Goal: Check status

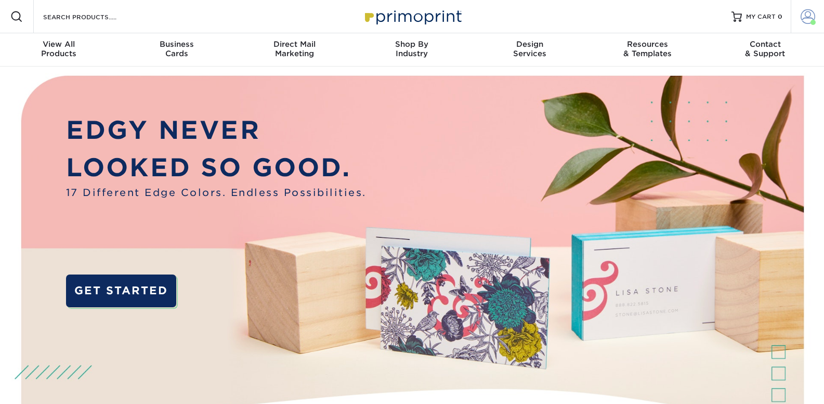
click at [816, 12] on link "Account" at bounding box center [807, 16] width 33 height 33
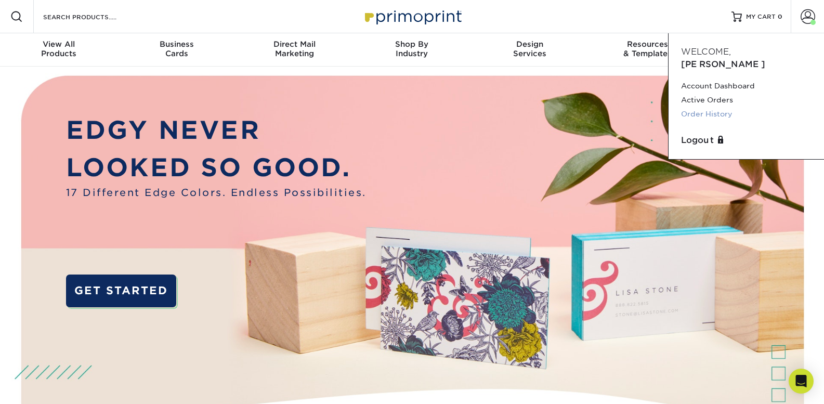
click at [709, 107] on link "Order History" at bounding box center [746, 114] width 131 height 14
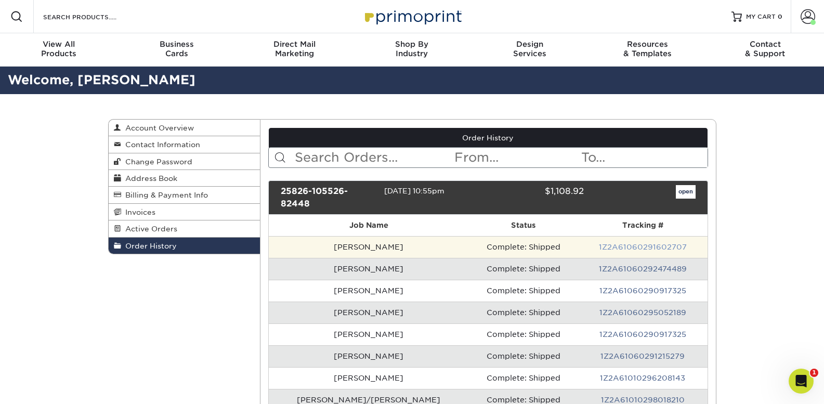
click at [599, 243] on link "1Z2A61060291602707" at bounding box center [643, 247] width 88 height 8
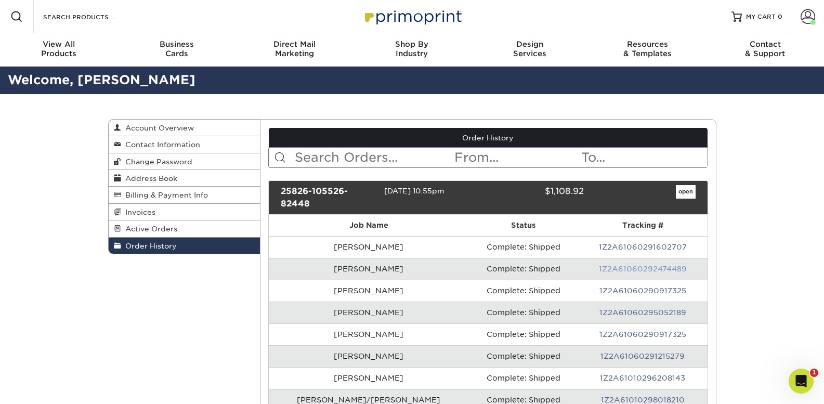
click at [615, 265] on link "1Z2A61060292474489" at bounding box center [643, 269] width 88 height 8
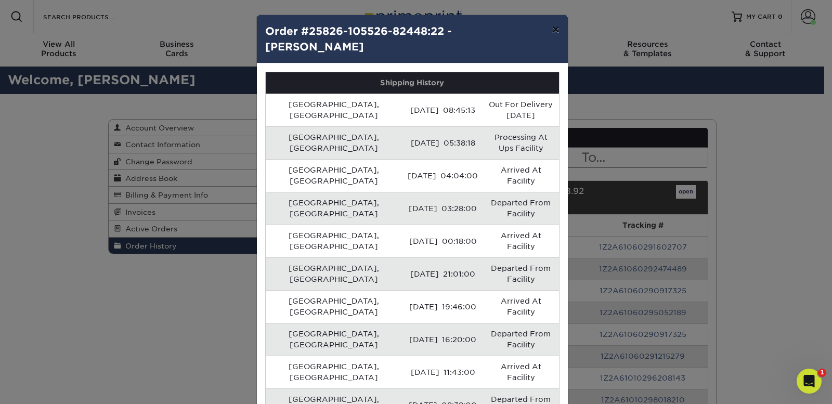
click at [554, 30] on button "×" at bounding box center [555, 29] width 24 height 29
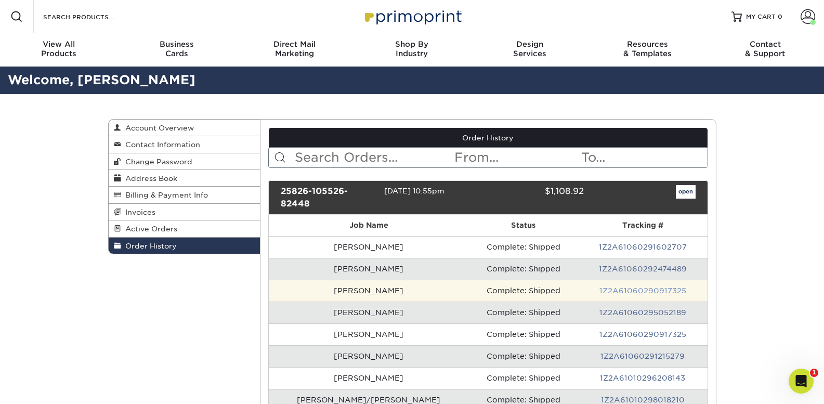
click at [600, 287] on link "1Z2A61060290917325" at bounding box center [643, 291] width 87 height 8
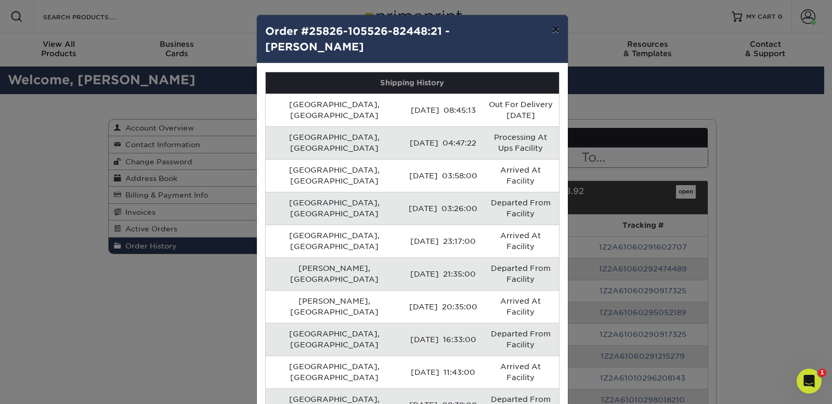
click at [560, 32] on button "×" at bounding box center [555, 29] width 24 height 29
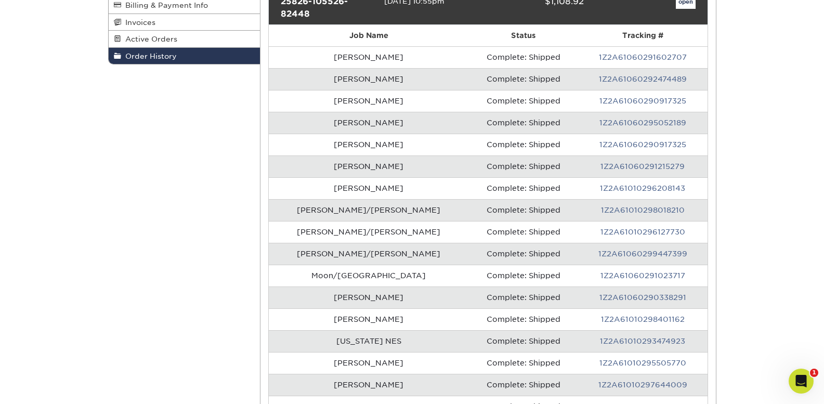
scroll to position [208, 0]
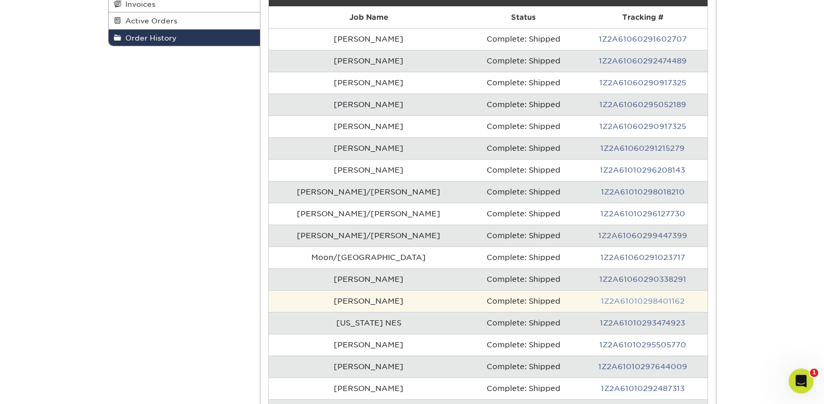
click at [622, 297] on link "1Z2A61010298401162" at bounding box center [643, 301] width 84 height 8
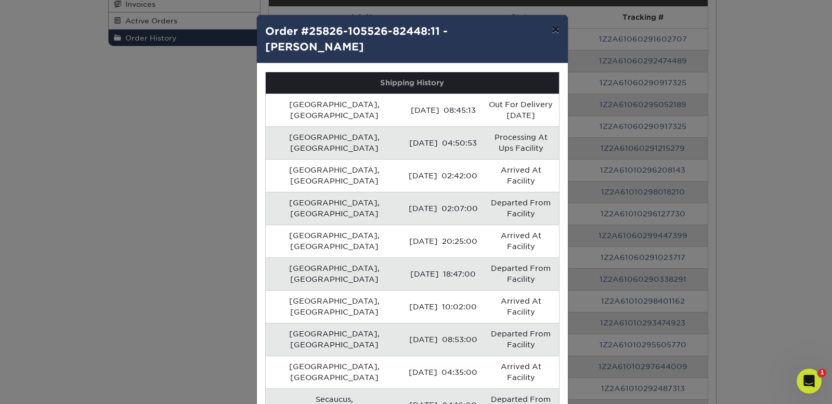
click at [552, 28] on button "×" at bounding box center [555, 29] width 24 height 29
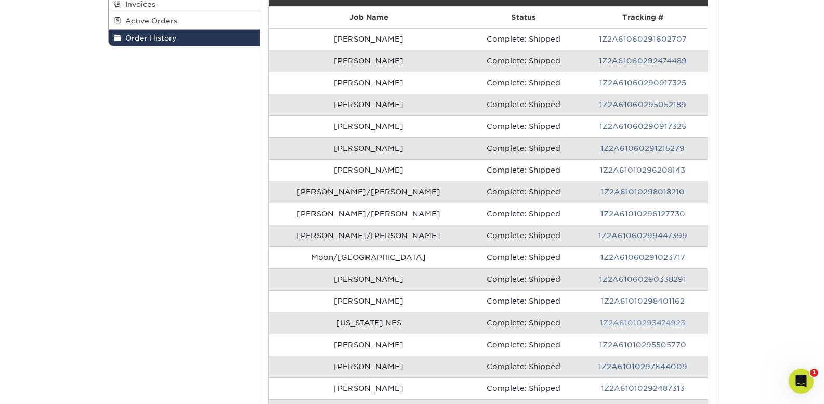
click at [616, 319] on link "1Z2A61010293474923" at bounding box center [642, 323] width 85 height 8
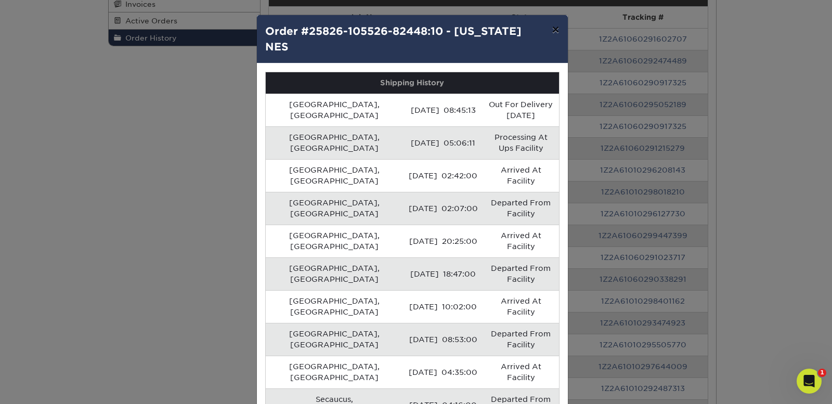
click at [559, 29] on button "×" at bounding box center [555, 29] width 24 height 29
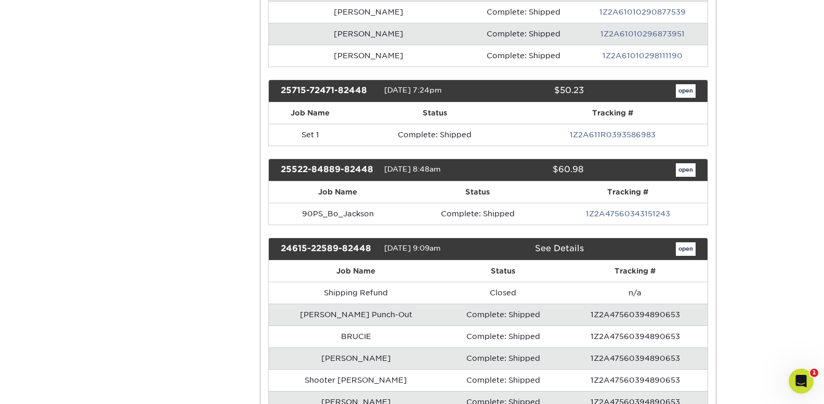
scroll to position [676, 0]
